Goal: Task Accomplishment & Management: Use online tool/utility

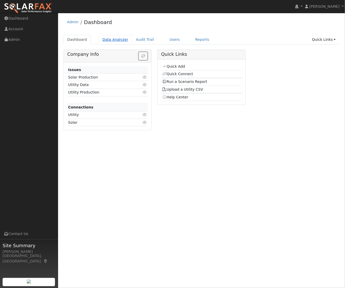
click at [114, 36] on link "Data Analyzer" at bounding box center [116, 40] width 34 height 10
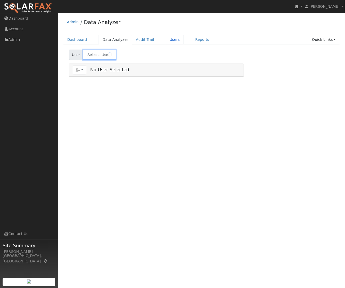
type input "[PERSON_NAME]"
click at [172, 39] on link "Users" at bounding box center [175, 40] width 18 height 10
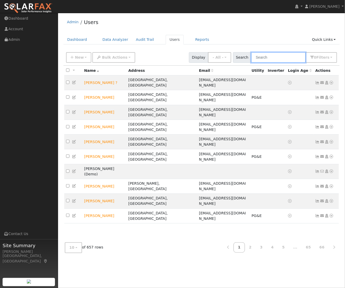
click at [278, 60] on input "text" at bounding box center [278, 57] width 55 height 11
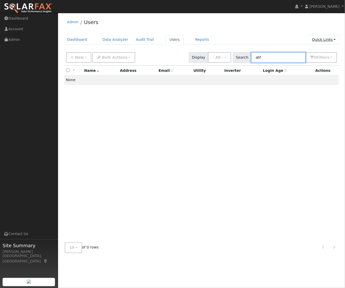
type input "abf"
click at [331, 38] on link "Quick Links" at bounding box center [323, 40] width 31 height 10
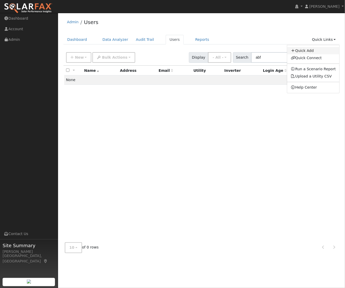
click at [308, 51] on link "Quick Add" at bounding box center [313, 50] width 52 height 7
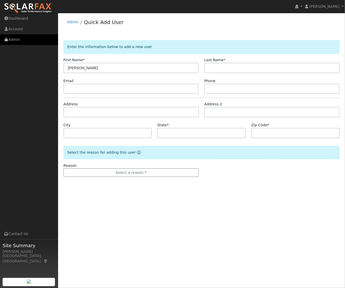
type input "[PERSON_NAME]"
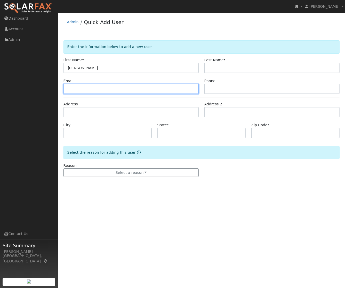
click at [109, 90] on input "text" at bounding box center [130, 89] width 135 height 10
paste input "[EMAIL_ADDRESS][DOMAIN_NAME]"
type input "[EMAIL_ADDRESS][DOMAIN_NAME]"
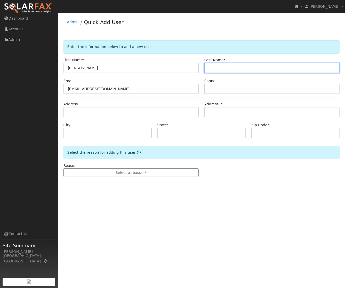
click at [218, 69] on input "text" at bounding box center [271, 68] width 135 height 10
type input "[PERSON_NAME]"
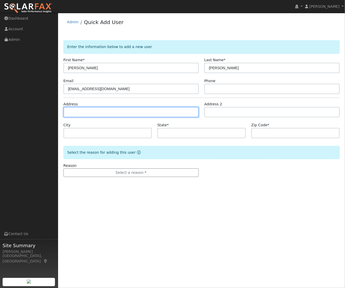
click at [78, 113] on input "text" at bounding box center [130, 112] width 135 height 10
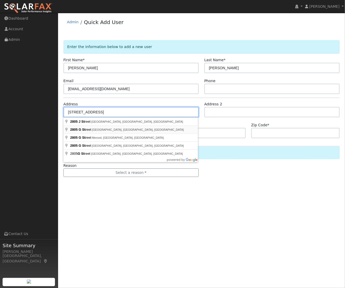
type input "2805 G Street"
type input "Antioch"
type input "CA"
type input "94509"
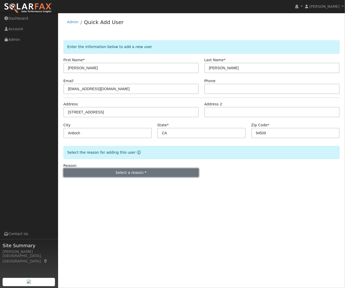
click at [128, 169] on button "Select a reason" at bounding box center [130, 172] width 135 height 9
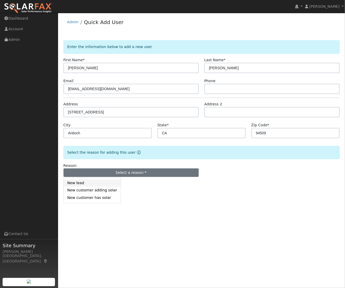
click at [89, 183] on link "New lead" at bounding box center [92, 182] width 57 height 7
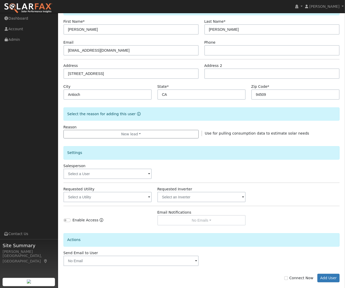
scroll to position [45, 0]
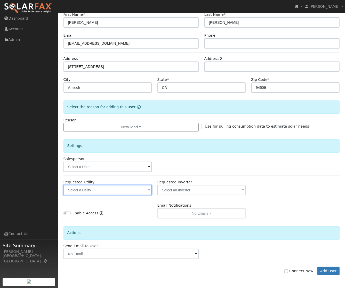
click at [81, 190] on input "text" at bounding box center [107, 190] width 89 height 10
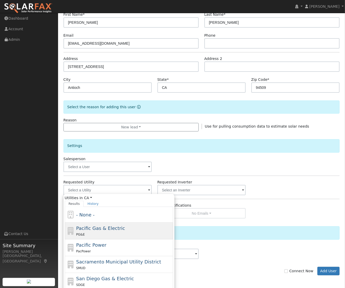
click at [102, 226] on span "Pacific Gas & Electric" at bounding box center [100, 227] width 49 height 5
type input "Pacific Gas & Electric"
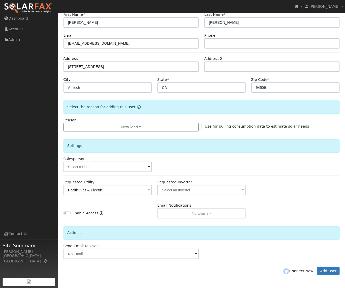
click at [288, 272] on input "Connect Now" at bounding box center [286, 271] width 4 height 4
checkbox input "true"
click at [331, 272] on button "Add User" at bounding box center [328, 271] width 22 height 9
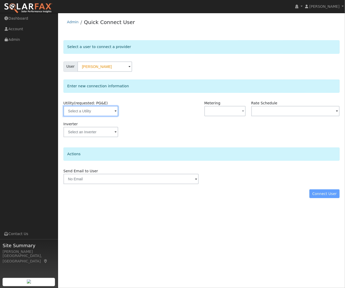
click at [80, 109] on input "text" at bounding box center [90, 111] width 55 height 10
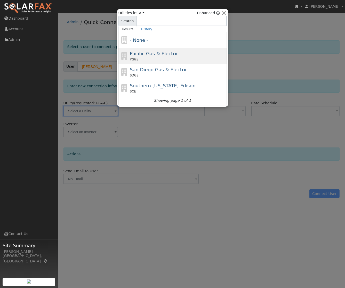
click at [134, 57] on span "PG&E" at bounding box center [134, 59] width 9 height 5
type input "PG&E"
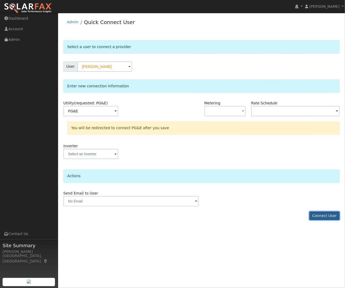
click at [323, 216] on button "Connect User" at bounding box center [324, 215] width 30 height 9
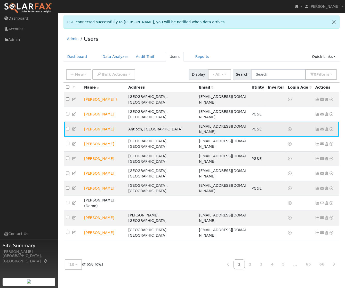
click at [319, 127] on icon at bounding box center [317, 129] width 5 height 4
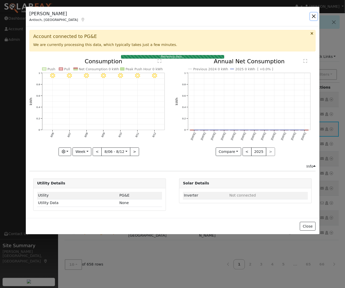
click at [315, 15] on button "button" at bounding box center [313, 16] width 7 height 7
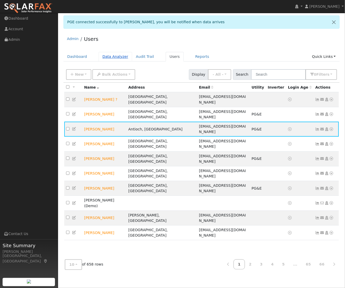
click at [111, 56] on link "Data Analyzer" at bounding box center [116, 57] width 34 height 10
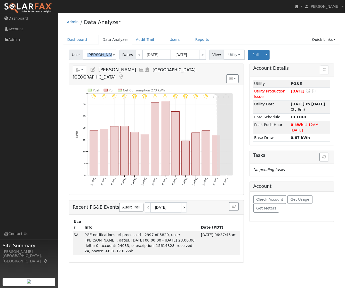
drag, startPoint x: 113, startPoint y: 55, endPoint x: 90, endPoint y: 53, distance: 22.5
click at [90, 53] on div "[PERSON_NAME]" at bounding box center [100, 55] width 34 height 10
drag, startPoint x: 86, startPoint y: 55, endPoint x: 137, endPoint y: 55, distance: 51.4
click at [137, 55] on div "User [PERSON_NAME] Account Default Account Default Account [STREET_ADDRESS] Pri…" at bounding box center [201, 54] width 267 height 12
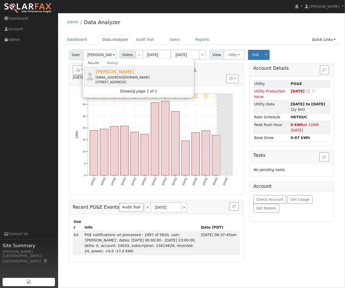
click at [123, 71] on span "[PERSON_NAME]" at bounding box center [114, 71] width 39 height 5
type input "[PERSON_NAME]"
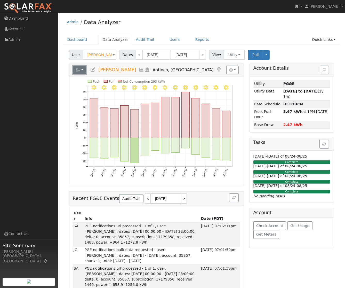
click at [84, 71] on button "button" at bounding box center [80, 70] width 14 height 9
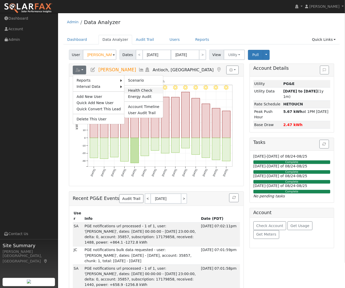
click at [135, 89] on link "Health Check" at bounding box center [143, 90] width 38 height 6
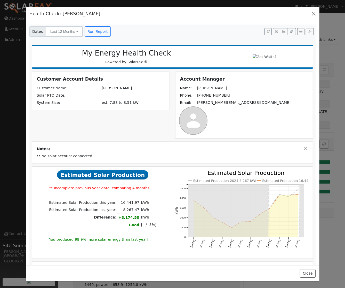
click at [272, 196] on icon "Estimated Production 2024 8,267 kWh Estimated Production 16,442 kWh [DATE] Sep …" at bounding box center [242, 215] width 134 height 90
click at [313, 13] on button "button" at bounding box center [313, 13] width 7 height 7
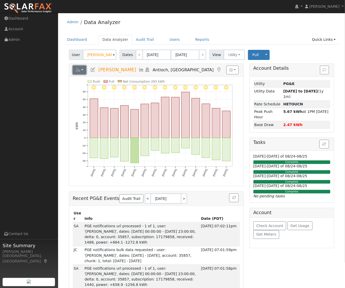
click at [82, 70] on button "button" at bounding box center [80, 70] width 14 height 9
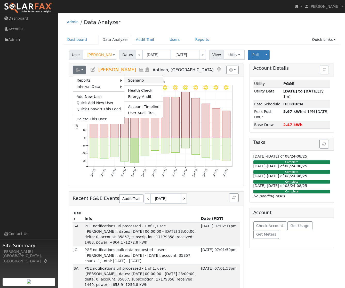
click at [134, 81] on link "Scenario" at bounding box center [143, 80] width 38 height 6
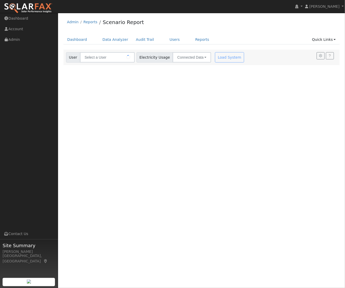
type input "[PERSON_NAME]"
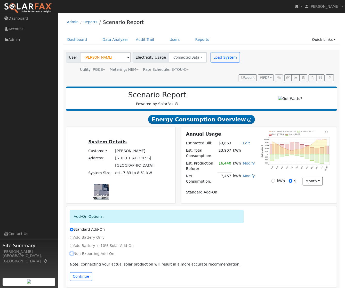
click at [73, 252] on input "Non-Exporting Add-On" at bounding box center [72, 254] width 4 height 4
radio input "true"
radio input "false"
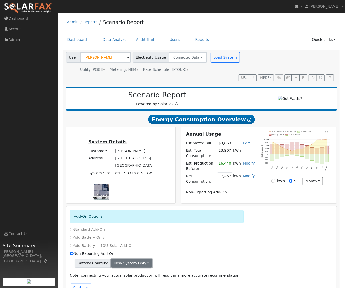
click at [144, 259] on button "New system only" at bounding box center [131, 263] width 41 height 9
click at [156, 259] on div "Battery Charging New system only New system only Both systems" at bounding box center [201, 263] width 263 height 9
click at [77, 283] on button "Continue" at bounding box center [81, 287] width 22 height 9
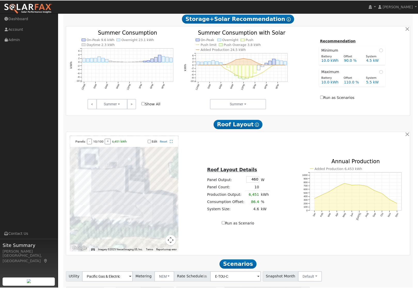
scroll to position [254, 0]
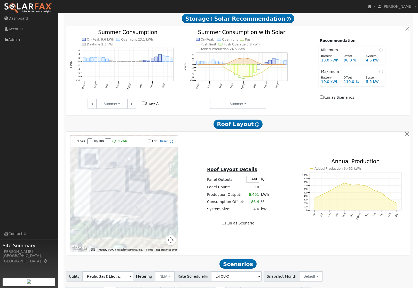
click at [151, 141] on input "Edit" at bounding box center [149, 141] width 3 height 4
checkbox input "true"
click at [119, 155] on div at bounding box center [124, 193] width 108 height 116
click at [119, 207] on div at bounding box center [124, 193] width 108 height 116
click at [122, 202] on div at bounding box center [124, 193] width 108 height 116
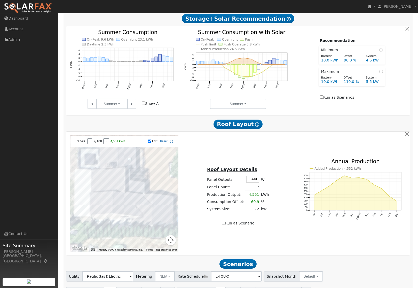
click at [122, 210] on div at bounding box center [124, 193] width 108 height 116
click at [122, 218] on div at bounding box center [124, 193] width 108 height 116
click at [121, 215] on div at bounding box center [124, 193] width 108 height 116
click at [114, 219] on div at bounding box center [124, 193] width 108 height 116
click at [114, 215] on div at bounding box center [124, 193] width 108 height 116
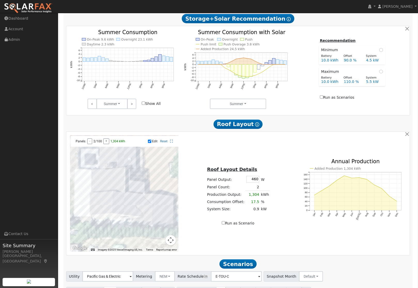
click at [114, 210] on div at bounding box center [124, 193] width 108 height 116
click at [114, 205] on div at bounding box center [124, 193] width 108 height 116
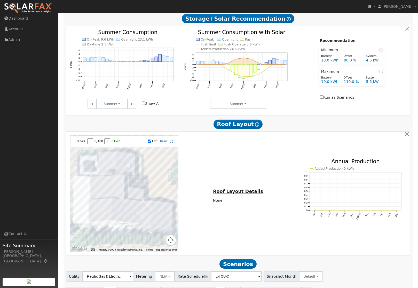
drag, startPoint x: 102, startPoint y: 203, endPoint x: 102, endPoint y: 208, distance: 5.4
click at [102, 208] on div at bounding box center [124, 193] width 108 height 116
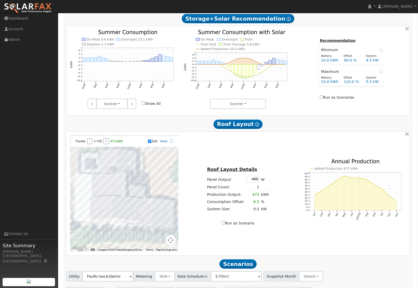
click at [101, 211] on div at bounding box center [124, 193] width 108 height 116
click at [101, 215] on div at bounding box center [124, 193] width 108 height 116
click at [101, 218] on div at bounding box center [124, 193] width 108 height 116
click at [101, 225] on div at bounding box center [124, 193] width 108 height 116
click at [92, 219] on div at bounding box center [124, 193] width 108 height 116
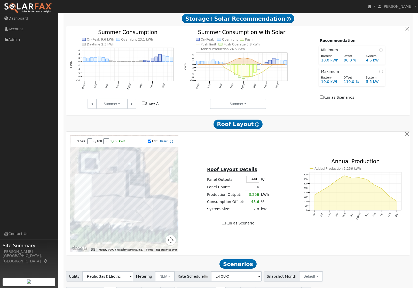
click at [92, 215] on div at bounding box center [124, 193] width 108 height 116
click at [93, 210] on div at bounding box center [124, 193] width 108 height 116
click at [93, 207] on div at bounding box center [124, 193] width 108 height 116
click at [110, 185] on div at bounding box center [124, 193] width 108 height 116
click at [106, 184] on div at bounding box center [124, 193] width 108 height 116
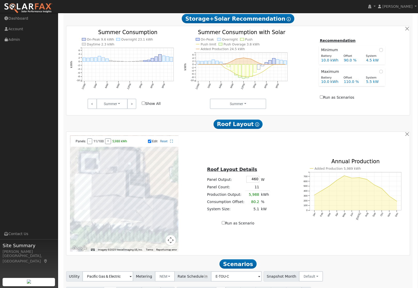
click at [100, 184] on div at bounding box center [124, 193] width 108 height 116
click at [92, 184] on div at bounding box center [124, 193] width 108 height 116
click at [91, 188] on div at bounding box center [124, 193] width 108 height 116
click at [102, 188] on div at bounding box center [124, 193] width 108 height 116
click at [108, 188] on div at bounding box center [124, 193] width 108 height 116
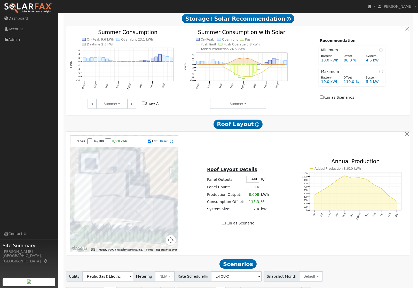
click at [111, 188] on div at bounding box center [124, 193] width 108 height 116
click at [112, 193] on div at bounding box center [124, 193] width 108 height 116
click at [106, 193] on div at bounding box center [124, 193] width 108 height 116
click at [98, 193] on div at bounding box center [124, 193] width 108 height 116
click at [91, 193] on div at bounding box center [124, 193] width 108 height 116
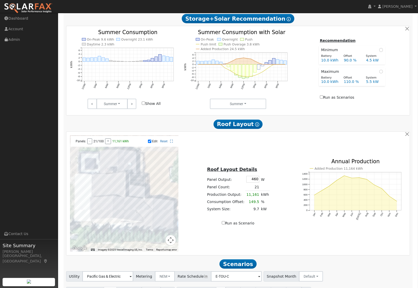
click at [110, 162] on div at bounding box center [124, 193] width 108 height 116
click at [109, 167] on div at bounding box center [124, 193] width 108 height 116
click at [105, 167] on div at bounding box center [124, 193] width 108 height 116
click at [106, 161] on div at bounding box center [124, 193] width 108 height 116
click at [101, 161] on div at bounding box center [124, 193] width 108 height 116
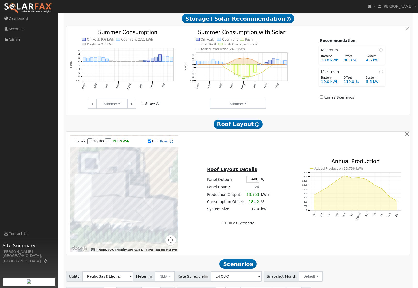
click at [101, 167] on div at bounding box center [124, 193] width 108 height 116
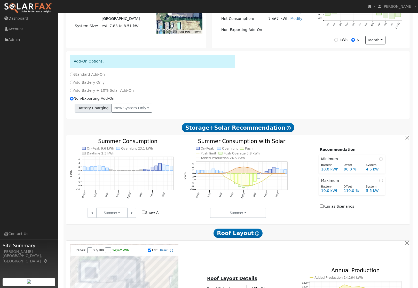
scroll to position [147, 0]
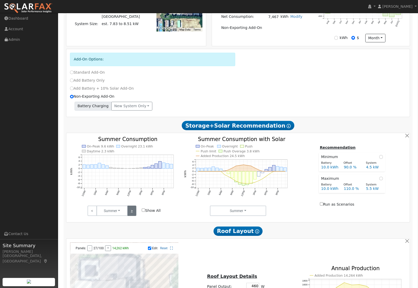
click at [132, 213] on link ">" at bounding box center [131, 210] width 9 height 10
click at [132, 211] on link ">" at bounding box center [131, 210] width 9 height 10
click at [131, 211] on link ">" at bounding box center [131, 210] width 9 height 10
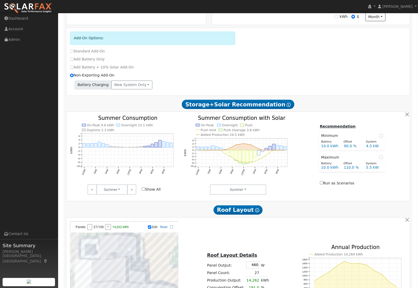
scroll to position [158, 0]
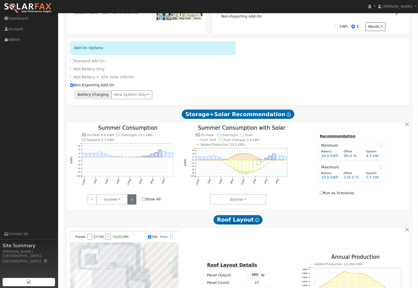
click at [133, 202] on link ">" at bounding box center [131, 199] width 9 height 10
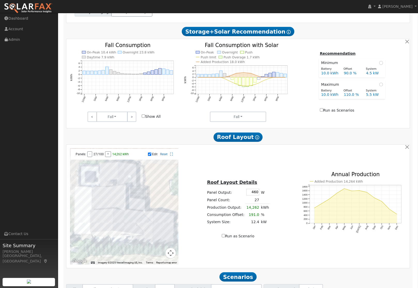
scroll to position [286, 0]
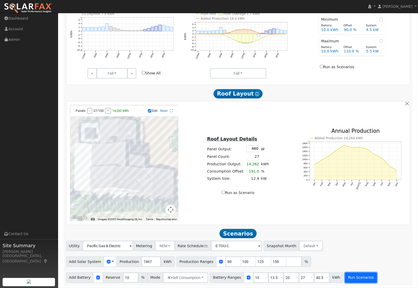
click at [345, 277] on button "Run Scenarios" at bounding box center [361, 277] width 32 height 10
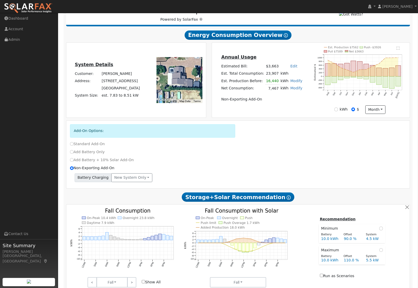
scroll to position [0, 0]
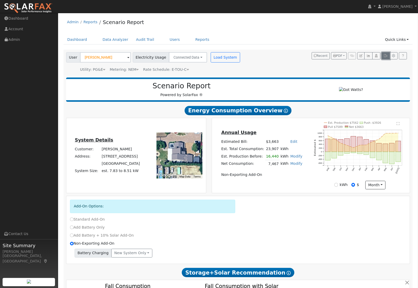
click at [345, 57] on icon "button" at bounding box center [385, 55] width 4 height 3
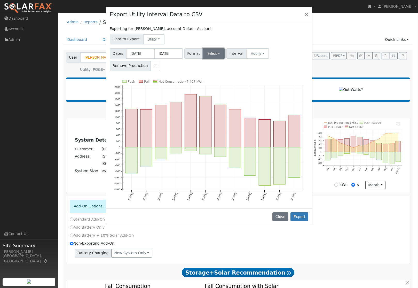
click at [215, 55] on button "Select" at bounding box center [214, 53] width 22 height 10
click at [218, 109] on link "OpenSolar" at bounding box center [220, 112] width 37 height 7
click at [304, 214] on button "Export" at bounding box center [299, 216] width 18 height 9
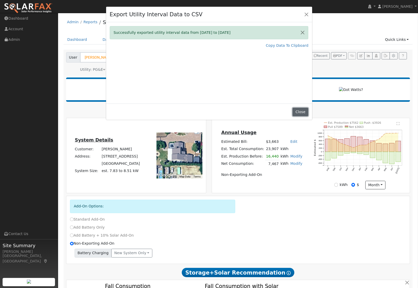
click at [304, 109] on button "Close" at bounding box center [300, 112] width 16 height 9
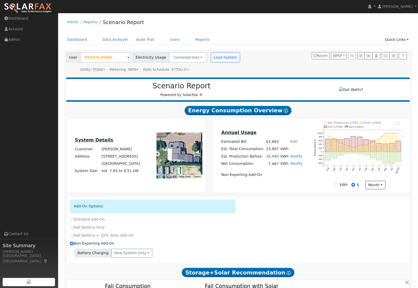
type input "6.2"
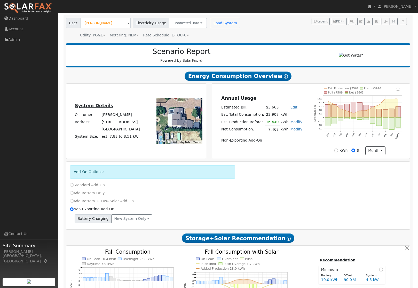
scroll to position [29, 0]
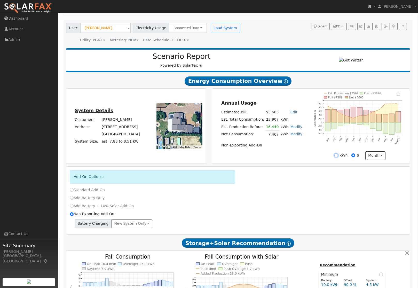
click at [336, 157] on input "kWh" at bounding box center [336, 155] width 4 height 4
radio input "true"
radio input "false"
click at [345, 95] on text "" at bounding box center [397, 93] width 3 height 3
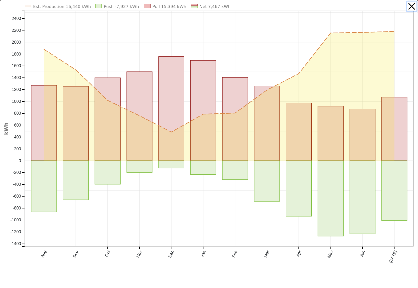
click at [345, 5] on button "button" at bounding box center [412, 7] width 10 height 10
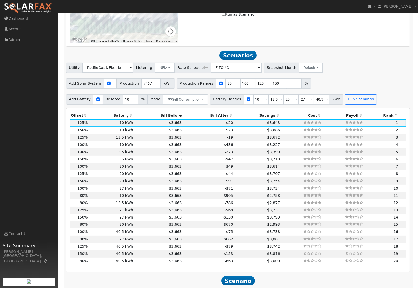
scroll to position [464, 0]
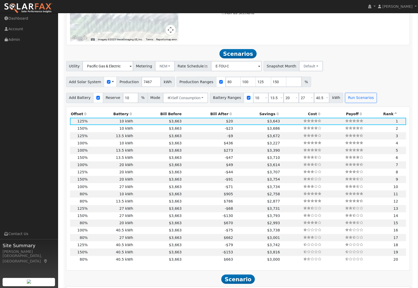
click at [275, 116] on icon at bounding box center [277, 114] width 5 height 4
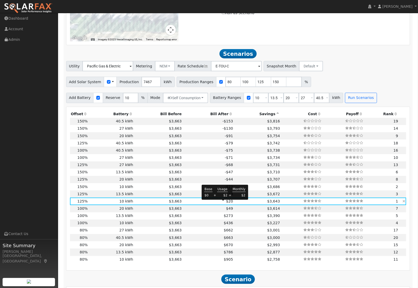
scroll to position [459, 0]
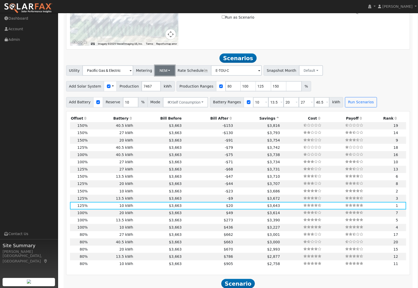
click at [166, 73] on button "NEM" at bounding box center [165, 70] width 20 height 10
click at [206, 228] on td "$436" at bounding box center [207, 227] width 51 height 7
type input "5.0"
type input "$15,432"
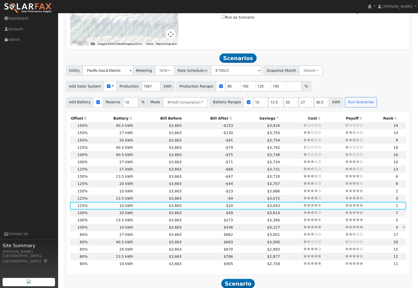
type input "$7,660"
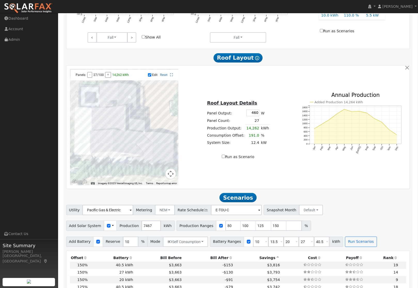
scroll to position [320, 0]
click at [149, 77] on input "Edit" at bounding box center [149, 75] width 3 height 4
click at [108, 96] on div at bounding box center [124, 127] width 108 height 116
click at [110, 101] on div at bounding box center [124, 127] width 108 height 116
click at [150, 76] on input "Edit" at bounding box center [149, 75] width 3 height 4
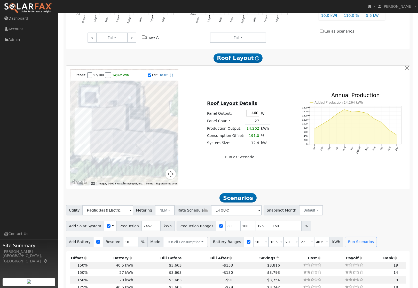
click at [110, 93] on div at bounding box center [124, 127] width 108 height 116
click at [109, 103] on div at bounding box center [124, 127] width 108 height 116
click at [103, 102] on div at bounding box center [124, 127] width 108 height 116
click at [103, 96] on div at bounding box center [124, 127] width 108 height 116
click at [107, 96] on div at bounding box center [124, 127] width 108 height 116
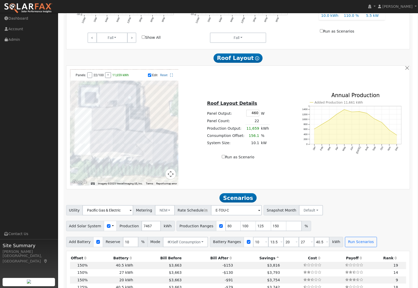
click at [106, 101] on div at bounding box center [124, 127] width 108 height 116
click at [94, 117] on div at bounding box center [124, 127] width 108 height 116
click at [92, 123] on div at bounding box center [124, 127] width 108 height 116
click at [92, 126] on div at bounding box center [124, 127] width 108 height 116
click at [98, 126] on div at bounding box center [124, 127] width 108 height 116
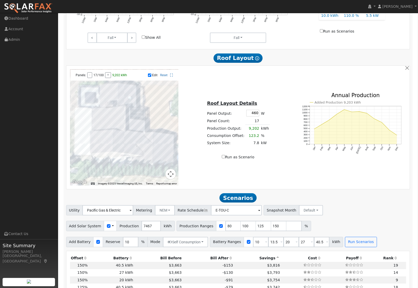
click at [99, 122] on div at bounding box center [124, 127] width 108 height 116
click at [99, 118] on div at bounding box center [124, 127] width 108 height 116
click at [106, 118] on div at bounding box center [124, 127] width 108 height 116
click at [106, 122] on div at bounding box center [124, 127] width 108 height 116
click at [106, 126] on div at bounding box center [124, 127] width 108 height 116
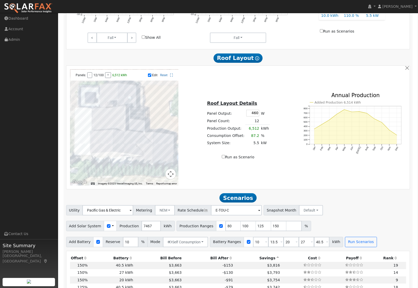
click at [113, 126] on div at bounding box center [124, 127] width 108 height 116
click at [113, 122] on div at bounding box center [124, 127] width 108 height 116
click at [113, 119] on div at bounding box center [124, 127] width 108 height 116
click at [115, 147] on div at bounding box center [124, 127] width 108 height 116
click at [121, 150] on div at bounding box center [124, 127] width 108 height 116
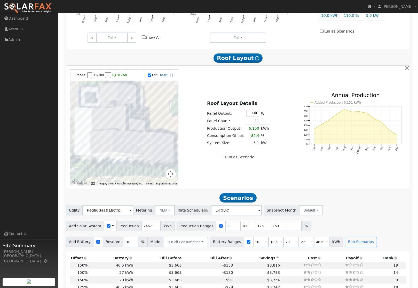
click at [129, 150] on div at bounding box center [124, 127] width 108 height 116
click at [129, 153] on div at bounding box center [124, 127] width 108 height 116
click at [121, 153] on div at bounding box center [124, 127] width 108 height 116
click at [114, 153] on div at bounding box center [124, 127] width 108 height 116
click at [150, 77] on input "Edit" at bounding box center [149, 75] width 3 height 4
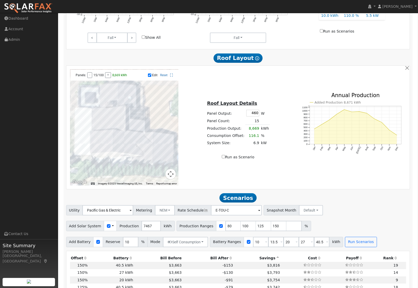
checkbox input "false"
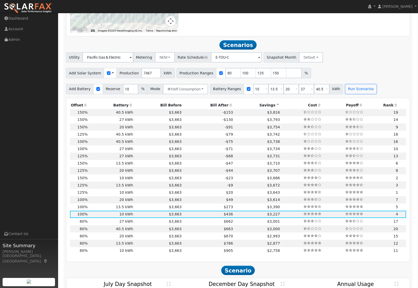
scroll to position [473, 0]
click at [234, 194] on td "$3,643" at bounding box center [257, 191] width 47 height 7
type input "6.2"
type input "$19,290"
type input "$8,817"
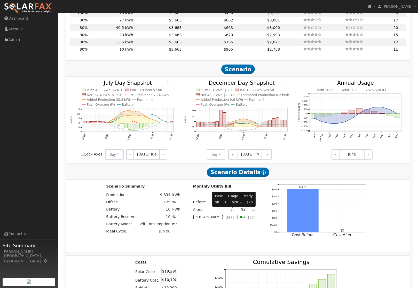
scroll to position [669, 0]
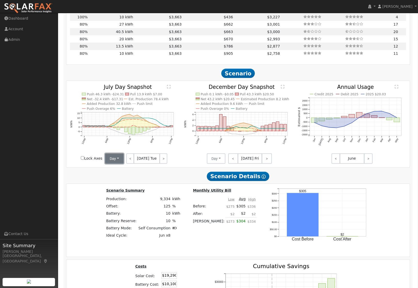
click at [116, 163] on button "Day" at bounding box center [114, 158] width 19 height 10
click at [122, 177] on link "Month Average" at bounding box center [123, 176] width 36 height 7
click at [122, 177] on h2 "Scenario Details Show Help" at bounding box center [238, 176] width 344 height 10
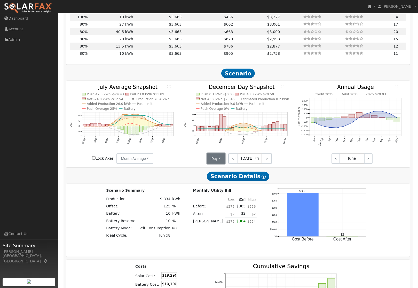
click at [213, 159] on button "Day" at bounding box center [216, 158] width 19 height 10
click at [224, 177] on link "Month Average" at bounding box center [225, 176] width 36 height 7
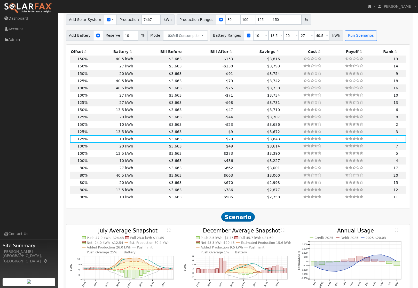
scroll to position [518, 0]
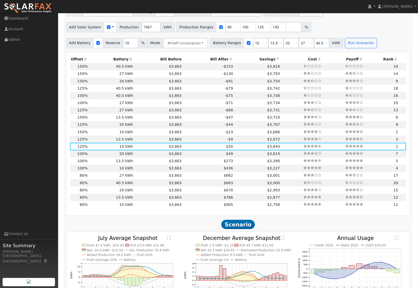
click at [130, 61] on icon at bounding box center [131, 59] width 5 height 4
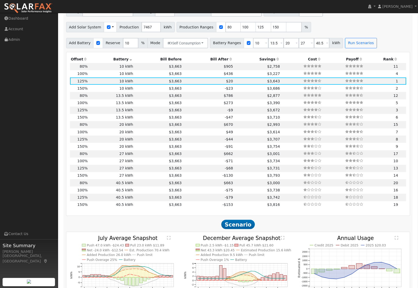
click at [130, 61] on icon at bounding box center [131, 59] width 5 height 4
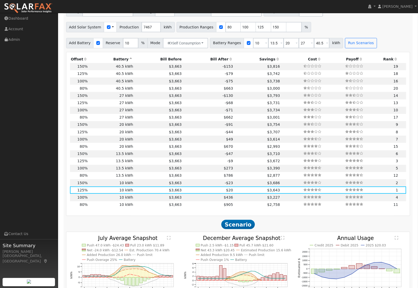
click at [275, 61] on icon at bounding box center [277, 59] width 5 height 4
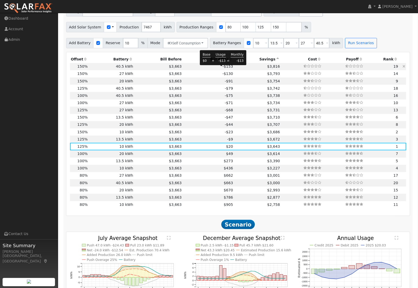
click at [223, 68] on span "-$153" at bounding box center [227, 66] width 11 height 4
type input "7.5"
type input "$23,147"
type input "$40,905"
type input "$19,216"
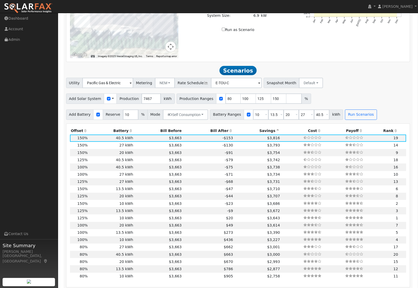
scroll to position [442, 0]
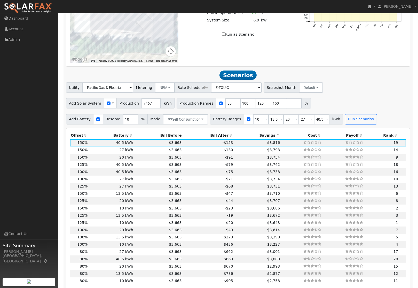
click at [86, 137] on icon at bounding box center [85, 135] width 5 height 4
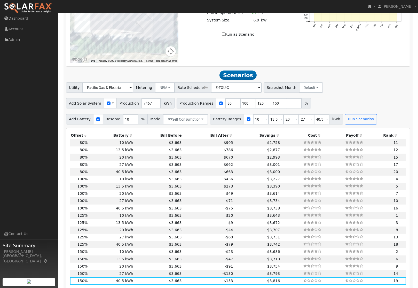
click at [86, 137] on icon at bounding box center [85, 135] width 5 height 4
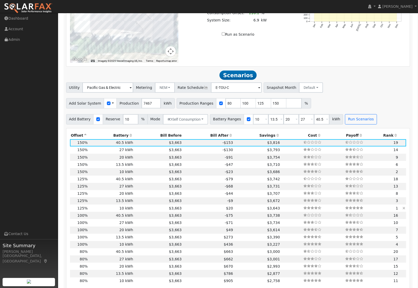
click at [140, 211] on td "$3,663" at bounding box center [158, 207] width 49 height 7
type input "6.2"
type input "$19,290"
type input "$10,100"
type input "$8,817"
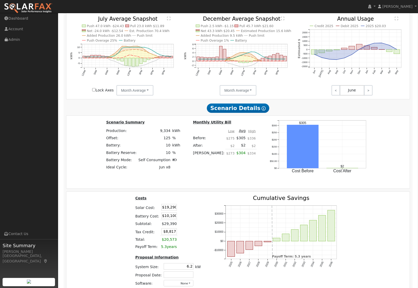
scroll to position [764, 0]
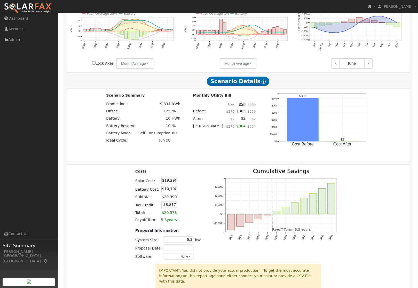
drag, startPoint x: 165, startPoint y: 191, endPoint x: 189, endPoint y: 191, distance: 24.3
click at [189, 191] on table "Costs Solar Cost: $19,290 Battery Cost: $10,100 Subtotal: $29,390 Tax Credit: $…" at bounding box center [167, 195] width 67 height 55
type input "$16,000"
type input "$10,587"
click at [186, 185] on td at bounding box center [184, 180] width 12 height 8
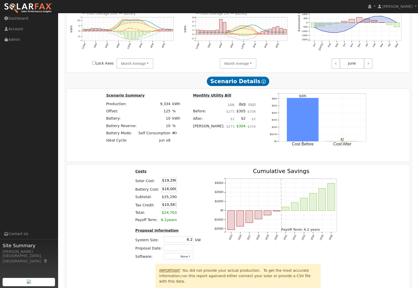
drag, startPoint x: 164, startPoint y: 182, endPoint x: 195, endPoint y: 182, distance: 31.2
click at [192, 182] on table "Costs Solar Cost: $19,290 Battery Cost: $16,000 Subtotal: $35,290 Tax Credit: $…" at bounding box center [167, 195] width 67 height 55
type input "$21,344"
type input "$11,203"
click at [204, 184] on div "Costs Solar Cost: $21,344 Battery Cost: $16,000 Subtotal: $37,344 Tax Credit: $…" at bounding box center [168, 215] width 78 height 95
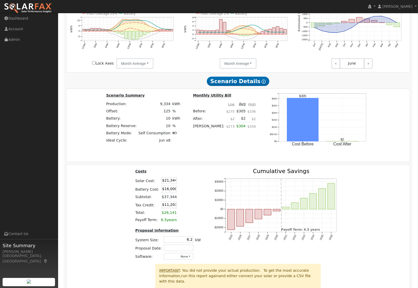
drag, startPoint x: 163, startPoint y: 183, endPoint x: 189, endPoint y: 182, distance: 25.6
click at [188, 182] on tr "Solar Cost: $21,344" at bounding box center [167, 180] width 67 height 8
type input "$22,500"
type input "$11,550"
click at [190, 184] on table "Costs Solar Cost: $22,500 Battery Cost: $16,000 Subtotal: $37,344 Tax Credit: $…" at bounding box center [167, 195] width 67 height 55
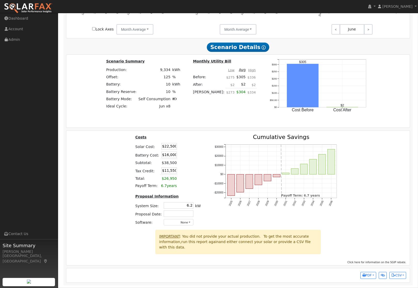
scroll to position [800, 0]
drag, startPoint x: 183, startPoint y: 206, endPoint x: 215, endPoint y: 206, distance: 31.7
click at [215, 206] on div "Costs Solar Cost: $22,500 Battery Cost: $16,000 Subtotal: $38,500 Tax Credit: $…" at bounding box center [238, 181] width 347 height 95
type input "7.4"
click at [208, 182] on div "2025 2026 2027 2028 2029 2030 2031 2032 2033 2034 2035 2036 -$20000 -$10000 $0 …" at bounding box center [277, 181] width 140 height 95
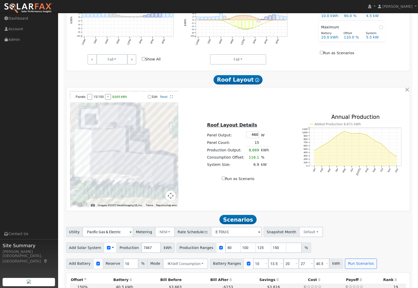
scroll to position [298, 0]
click at [224, 180] on input "Run as Scenario" at bounding box center [223, 178] width 3 height 3
checkbox input "true"
type input "8669"
type input "100"
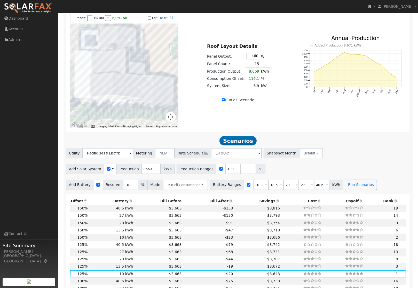
scroll to position [376, 0]
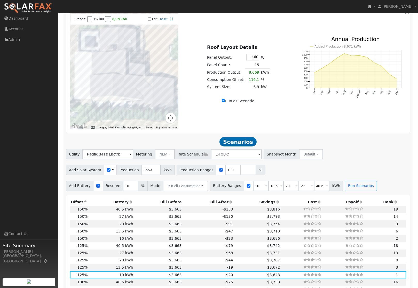
click at [224, 102] on input "Run as Scenario" at bounding box center [223, 100] width 3 height 3
checkbox input "false"
type input "7467"
type input "80"
type input "100"
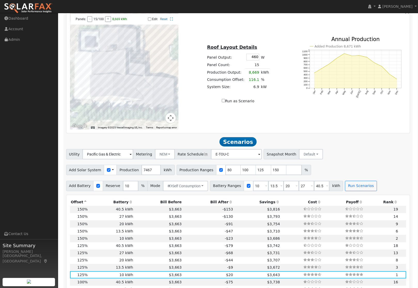
click at [224, 102] on input "Run as Scenario" at bounding box center [223, 100] width 3 height 3
checkbox input "true"
type input "8669"
type input "100"
click at [224, 102] on input "Run as Scenario" at bounding box center [223, 100] width 3 height 3
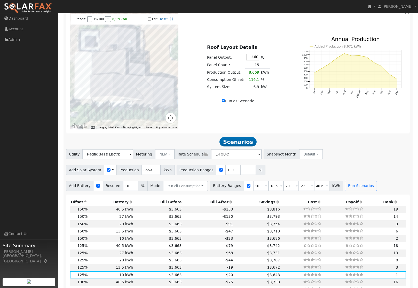
checkbox input "false"
type input "7467"
type input "80"
type input "100"
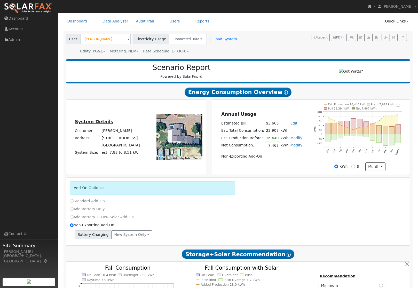
scroll to position [0, 0]
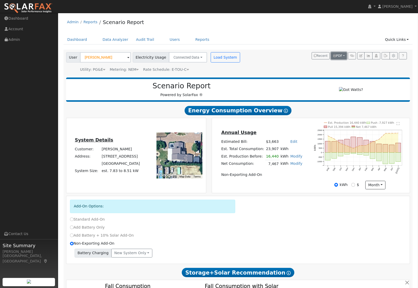
click at [340, 54] on span "PDF" at bounding box center [337, 56] width 9 height 4
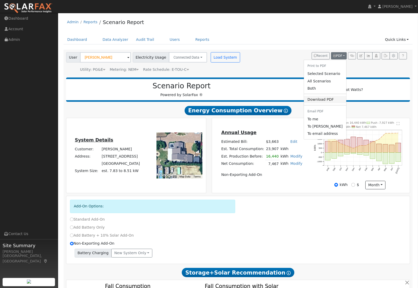
click at [322, 100] on link "Download PDF" at bounding box center [325, 99] width 42 height 7
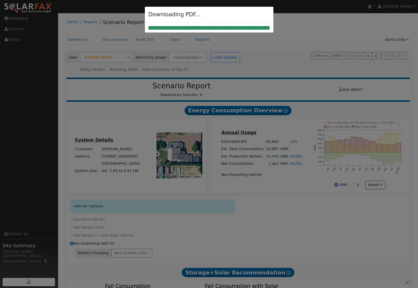
click at [296, 75] on div at bounding box center [209, 144] width 418 height 288
click at [267, 14] on div "Downloading PDF..." at bounding box center [209, 15] width 129 height 16
click at [244, 26] on div at bounding box center [208, 28] width 121 height 4
click at [323, 54] on div at bounding box center [209, 144] width 418 height 288
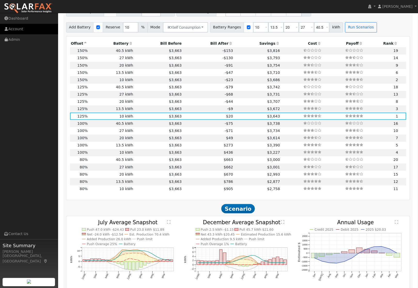
scroll to position [534, 0]
click at [146, 103] on td "$3,663" at bounding box center [158, 101] width 49 height 7
type input "6.2"
type input "$19,290"
type input "$20,200"
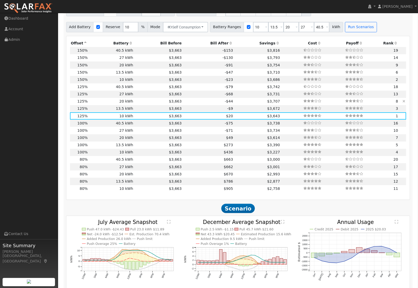
type input "$11,847"
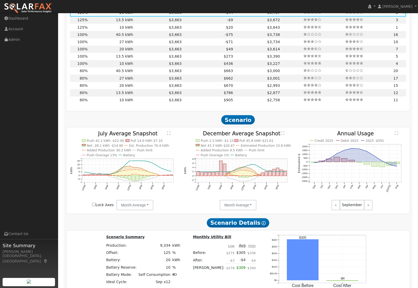
scroll to position [625, 0]
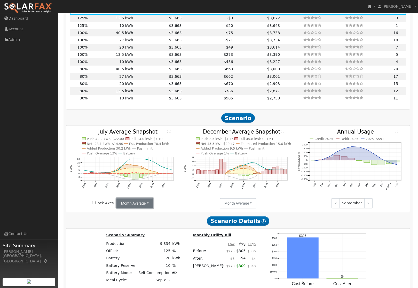
click at [146, 205] on button "Month Average" at bounding box center [134, 203] width 37 height 10
click at [134, 215] on link "Day" at bounding box center [135, 214] width 36 height 7
click at [159, 202] on link ">" at bounding box center [163, 203] width 8 height 10
click at [161, 202] on link ">" at bounding box center [164, 203] width 7 height 10
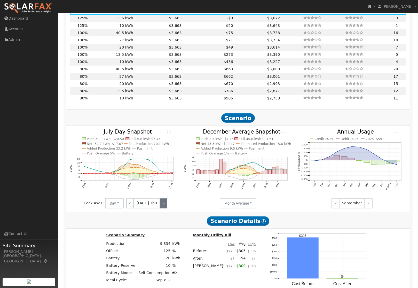
click at [160, 202] on link ">" at bounding box center [163, 203] width 7 height 10
click at [159, 202] on link ">" at bounding box center [163, 203] width 9 height 10
click at [159, 202] on link ">" at bounding box center [163, 203] width 8 height 10
click at [160, 202] on link ">" at bounding box center [163, 203] width 7 height 10
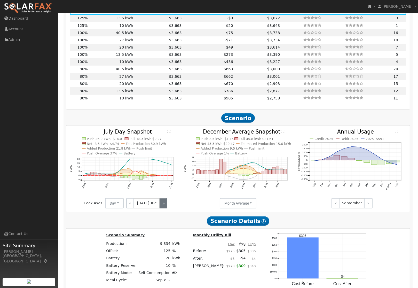
click at [159, 202] on link ">" at bounding box center [163, 203] width 8 height 10
click at [160, 202] on link ">" at bounding box center [163, 203] width 7 height 10
click at [129, 205] on link "<" at bounding box center [130, 203] width 9 height 10
click at [129, 205] on link "<" at bounding box center [129, 203] width 7 height 10
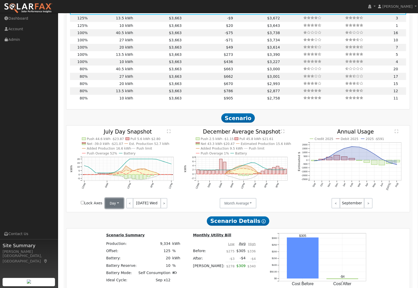
click at [116, 204] on button "Day" at bounding box center [114, 203] width 19 height 10
click at [123, 222] on link "Month Average" at bounding box center [123, 221] width 36 height 7
